Goal: Task Accomplishment & Management: Use online tool/utility

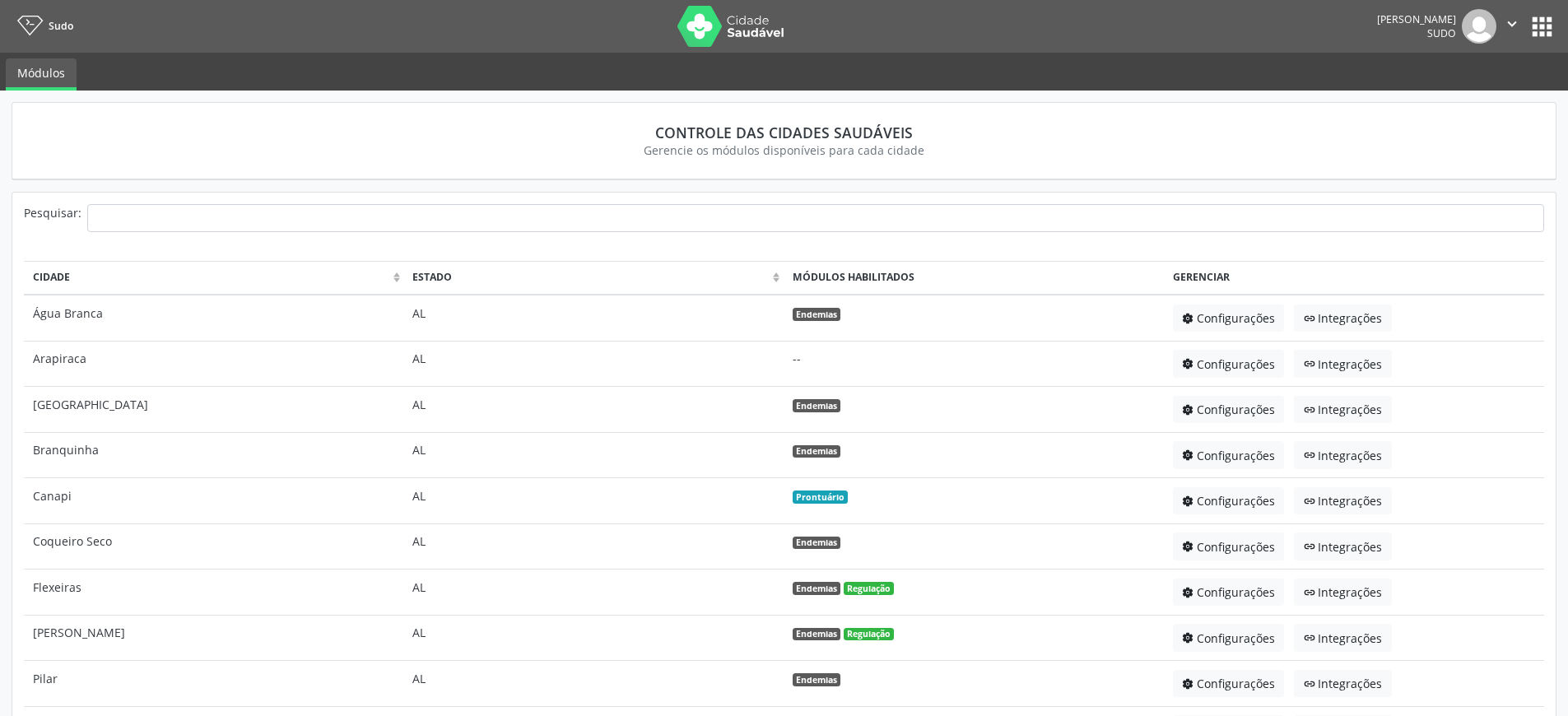
click at [1544, 28] on button "apps" at bounding box center [1542, 26] width 29 height 29
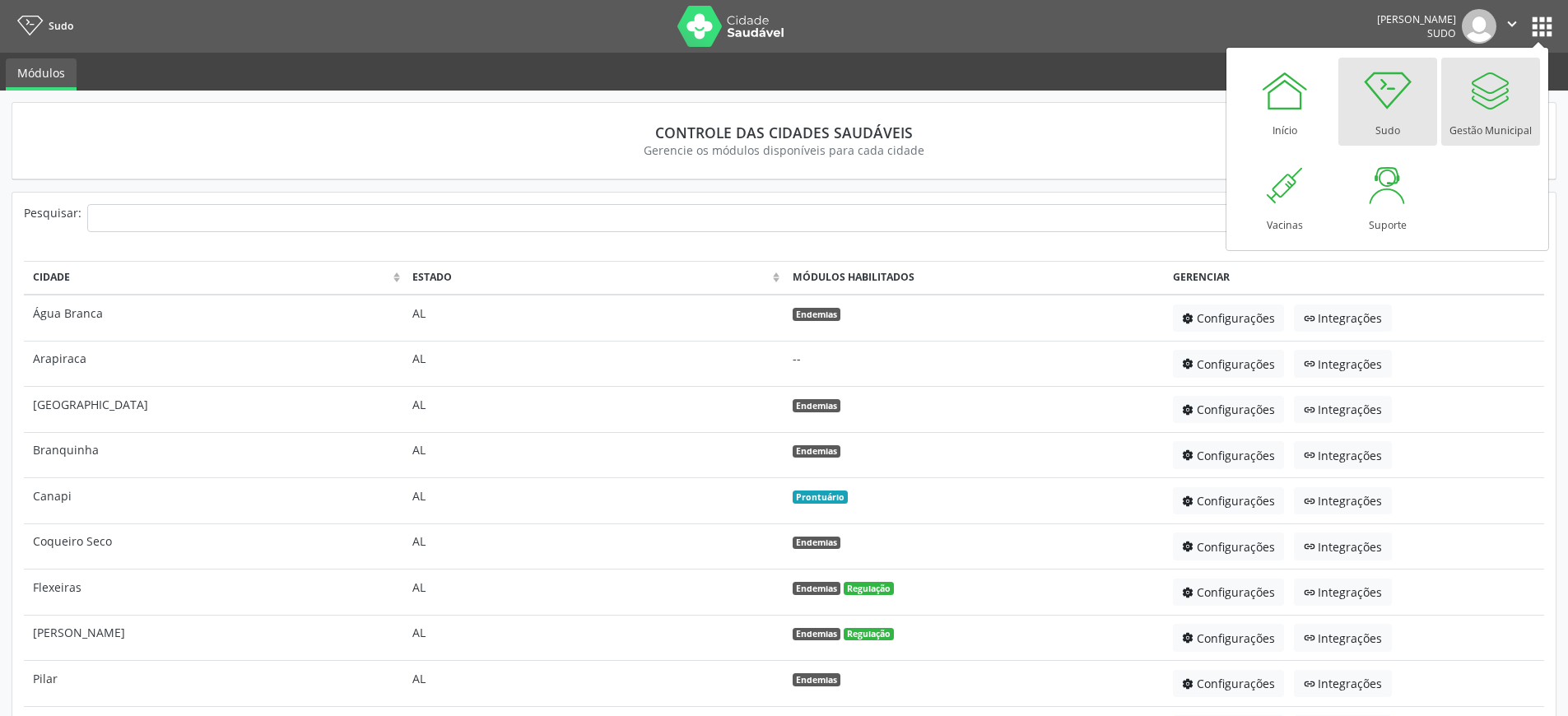
click at [1522, 112] on link "Gestão Municipal" at bounding box center [1489, 102] width 98 height 88
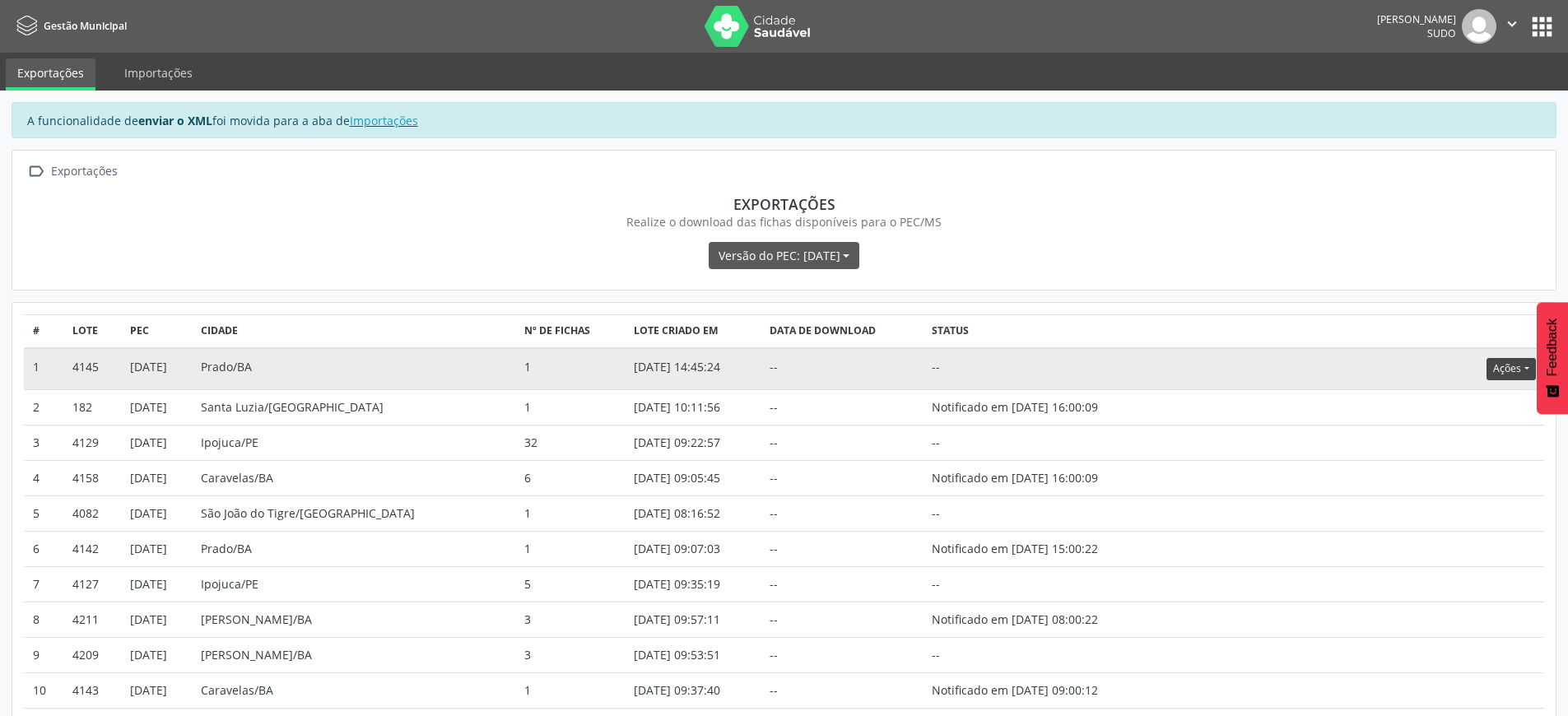
click at [1499, 366] on button "Ações" at bounding box center [1511, 369] width 49 height 22
click at [1479, 470] on link "Atualizar" at bounding box center [1476, 471] width 113 height 23
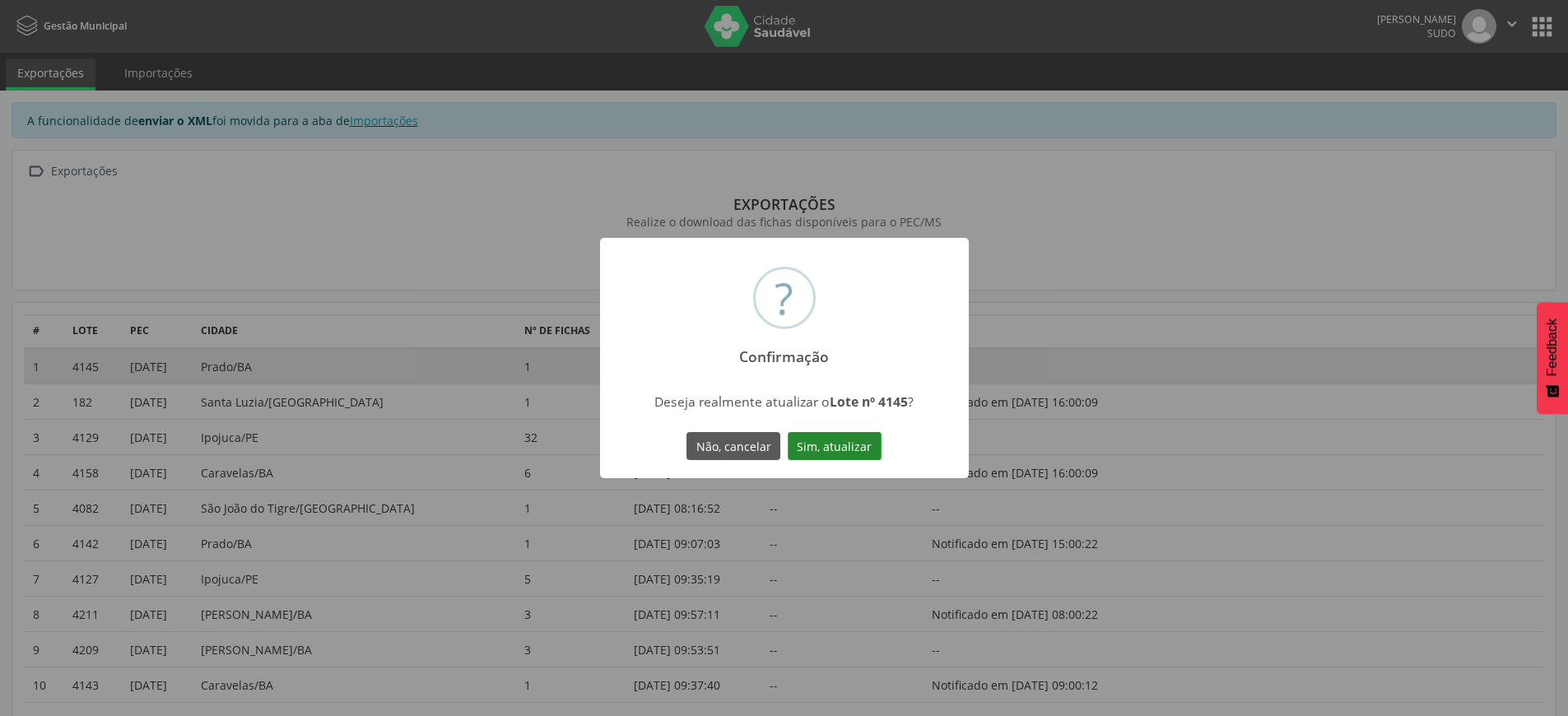
click at [850, 444] on button "Sim, atualizar" at bounding box center [834, 446] width 94 height 28
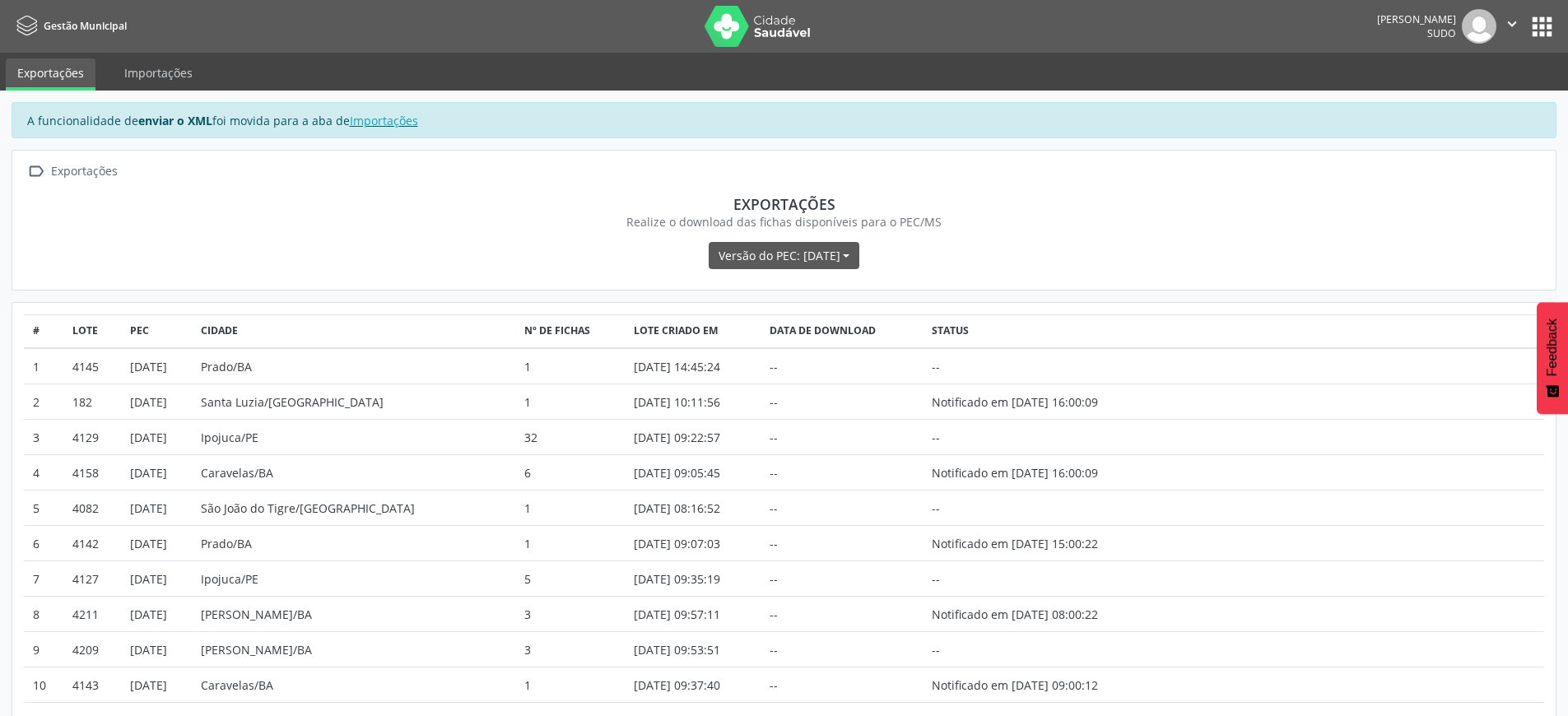
click at [1509, 23] on icon "" at bounding box center [1511, 23] width 18 height 18
click at [1472, 95] on link "Sair" at bounding box center [1469, 100] width 113 height 23
